Goal: Task Accomplishment & Management: Use online tool/utility

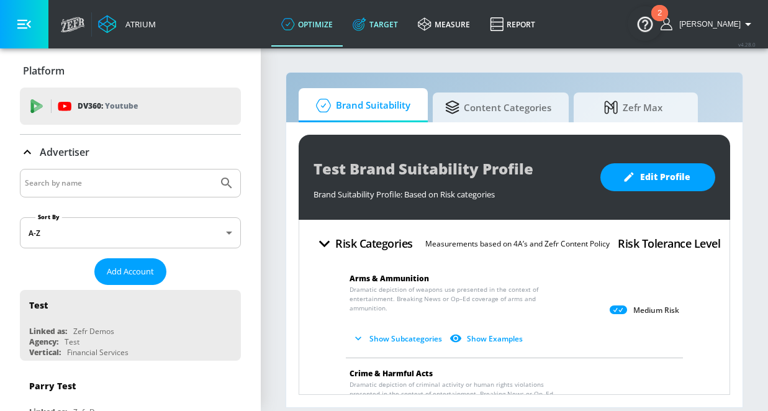
click at [398, 28] on link "Target" at bounding box center [375, 24] width 65 height 45
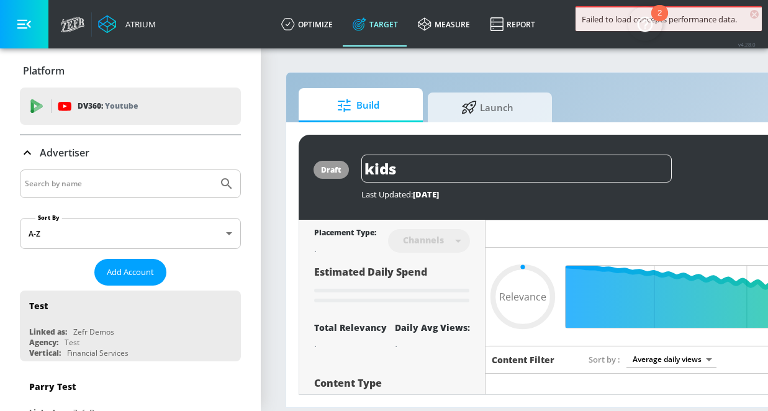
type input "0.59"
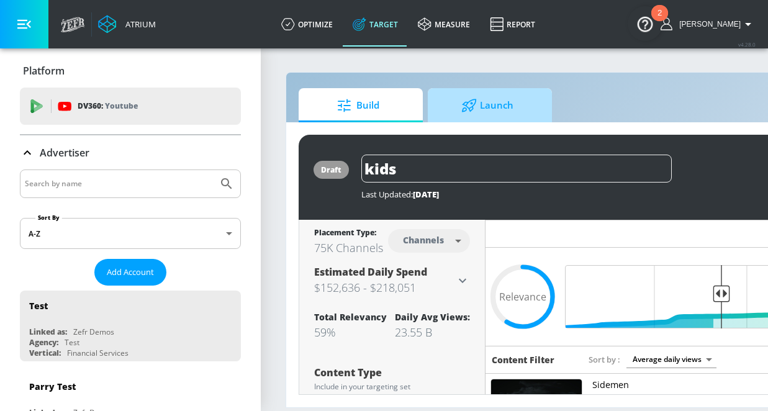
click at [483, 112] on span "Launch" at bounding box center [487, 106] width 94 height 30
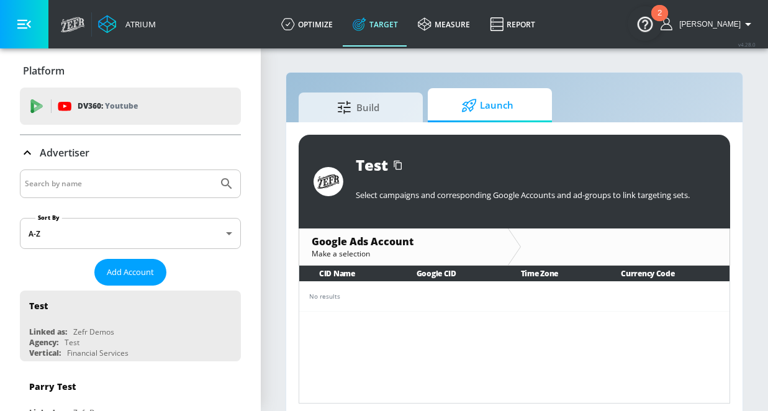
click at [69, 184] on input "Search by name" at bounding box center [119, 184] width 188 height 16
click at [90, 193] on div at bounding box center [130, 184] width 221 height 29
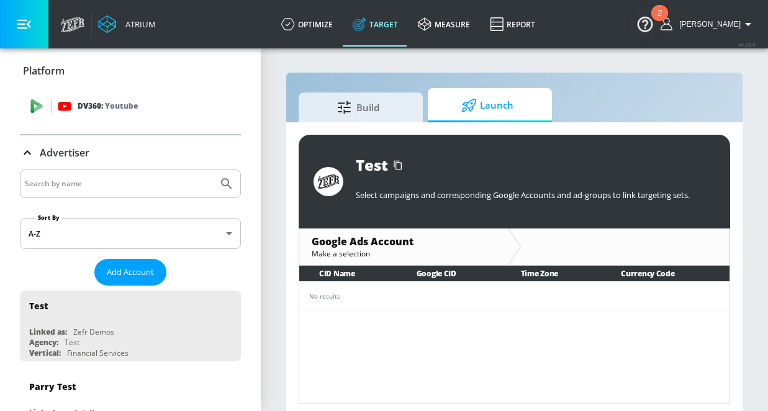
click at [124, 109] on p "Youtube" at bounding box center [121, 105] width 33 height 13
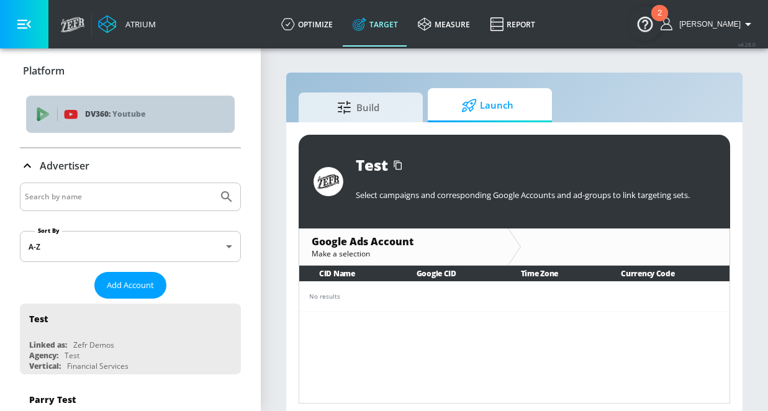
click at [124, 109] on p "Youtube" at bounding box center [128, 113] width 33 height 13
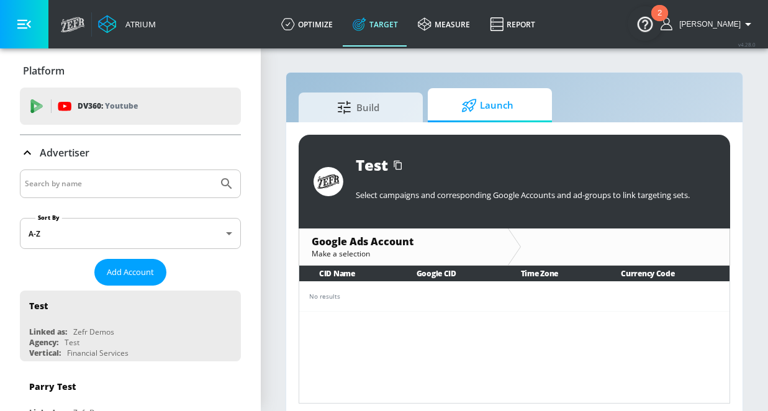
click at [80, 77] on div "Platform" at bounding box center [130, 71] width 221 height 14
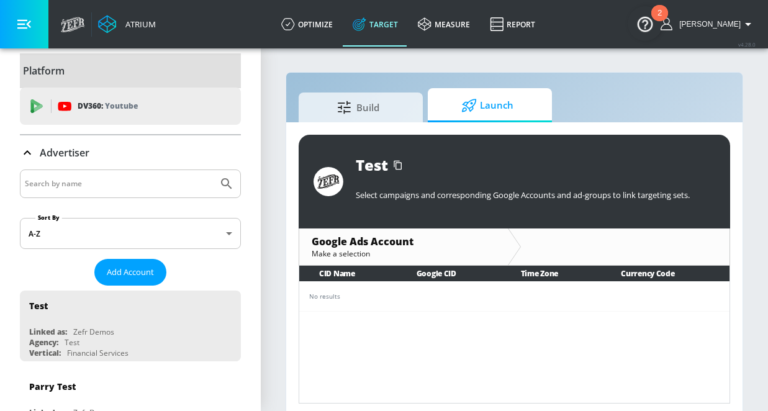
click at [289, 240] on div "Test Select campaigns and corresponding Google Accounts and ad-groups to link t…" at bounding box center [514, 269] width 457 height 294
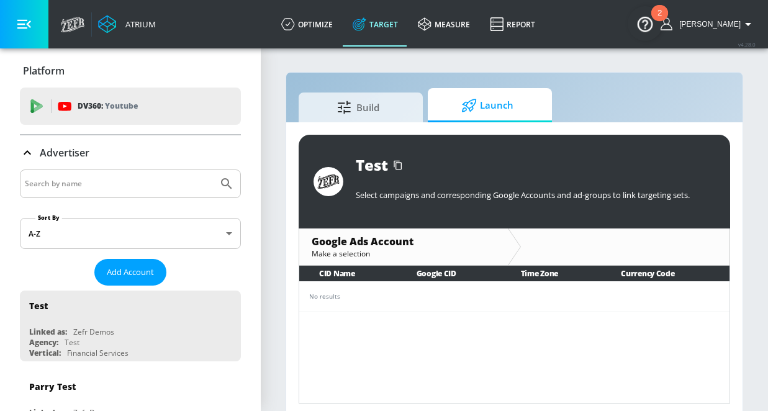
click at [268, 83] on section "Build Launch Test Select campaigns and corresponding Google Accounts and ad-gro…" at bounding box center [514, 232] width 507 height 370
click at [642, 84] on div "Build Launch Test Select campaigns and corresponding Google Accounts and ad-gro…" at bounding box center [515, 244] width 458 height 345
click at [752, 385] on section "Build Launch Test Select campaigns and corresponding Google Accounts and ad-gro…" at bounding box center [514, 232] width 507 height 370
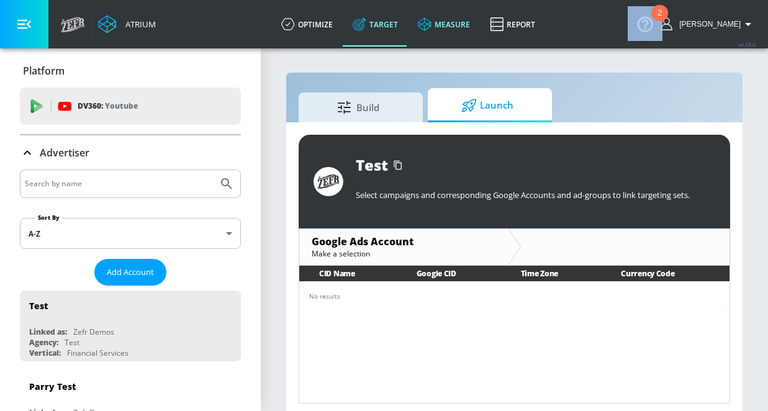
click at [471, 20] on link "measure" at bounding box center [444, 24] width 72 height 45
